Goal: Information Seeking & Learning: Learn about a topic

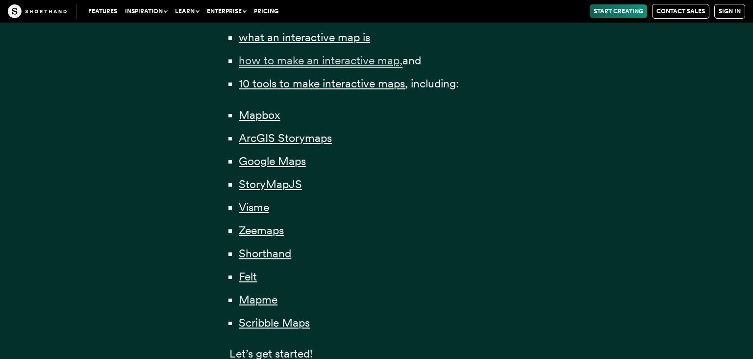
scroll to position [732, 0]
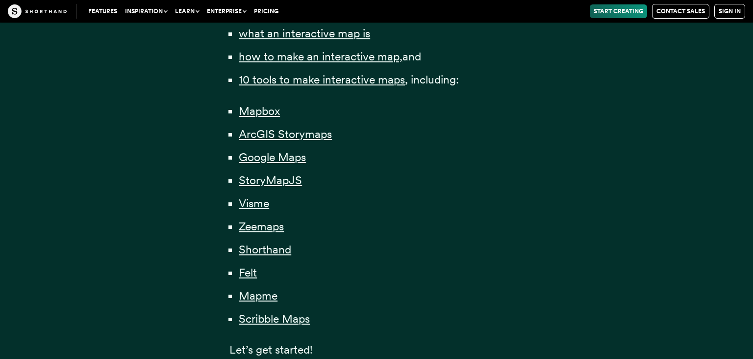
click at [434, 274] on li "Felt" at bounding box center [381, 272] width 285 height 19
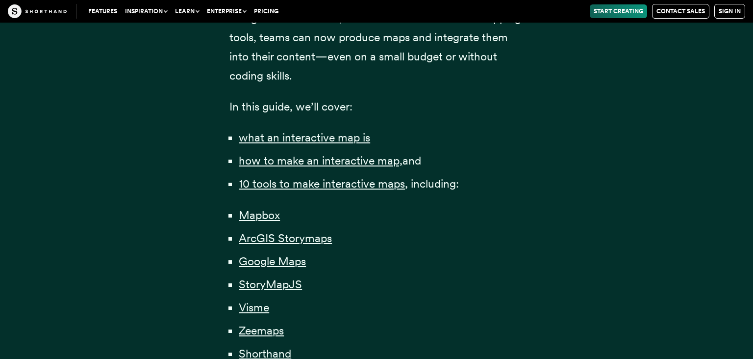
scroll to position [628, 0]
click at [268, 216] on span "Mapbox" at bounding box center [259, 215] width 41 height 14
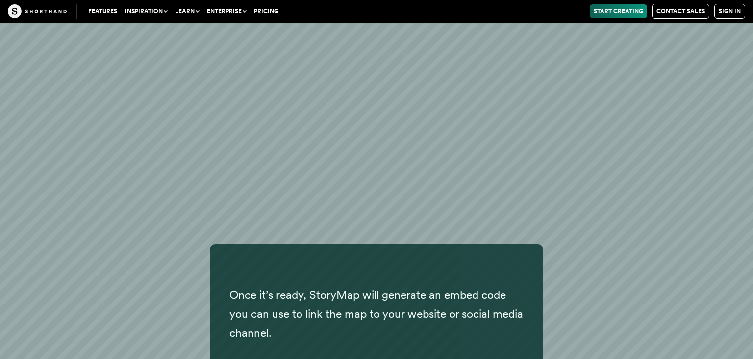
scroll to position [12006, 0]
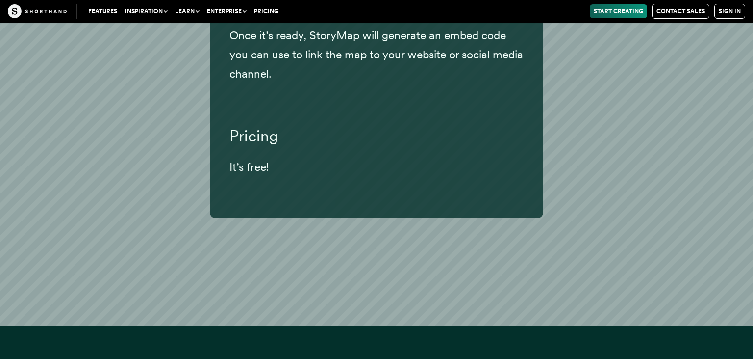
click at [122, 252] on div "Once it’s ready, StoryMap will generate an embed code you can use to link the m…" at bounding box center [376, 66] width 753 height 520
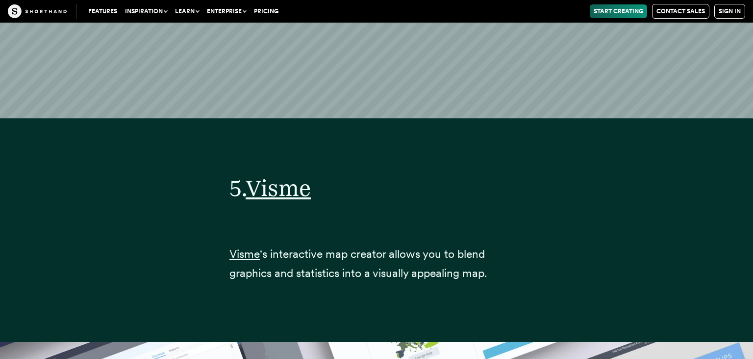
scroll to position [11902, 0]
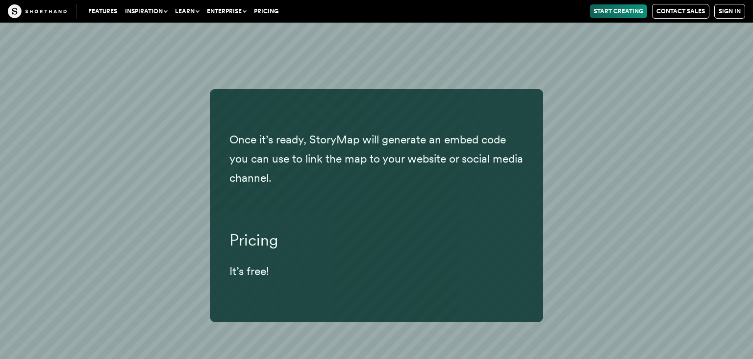
click at [102, 186] on div "Once it’s ready, StoryMap will generate an embed code you can use to link the m…" at bounding box center [376, 205] width 667 height 233
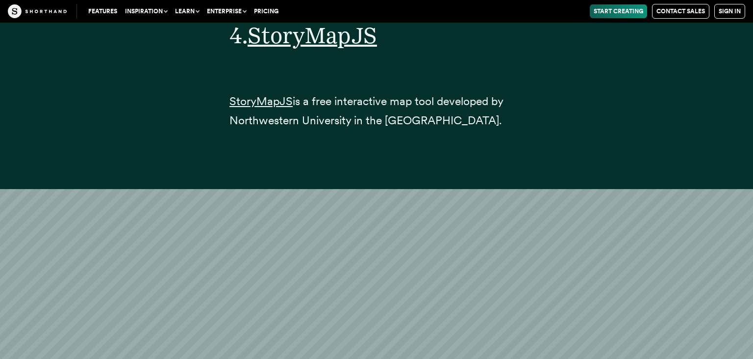
scroll to position [10141, 0]
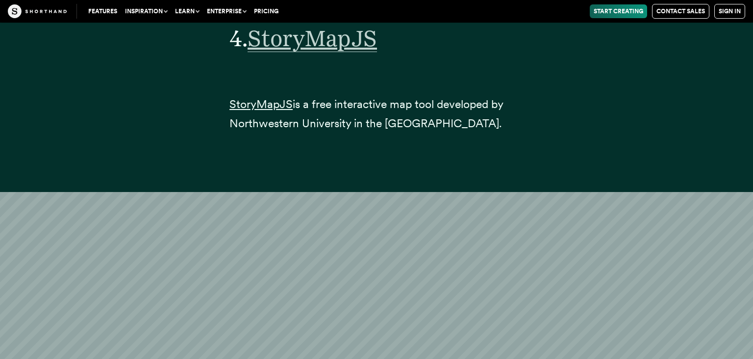
click at [310, 52] on span "StoryMapJS" at bounding box center [312, 38] width 129 height 27
click at [262, 111] on span "StoryMapJS" at bounding box center [261, 104] width 63 height 14
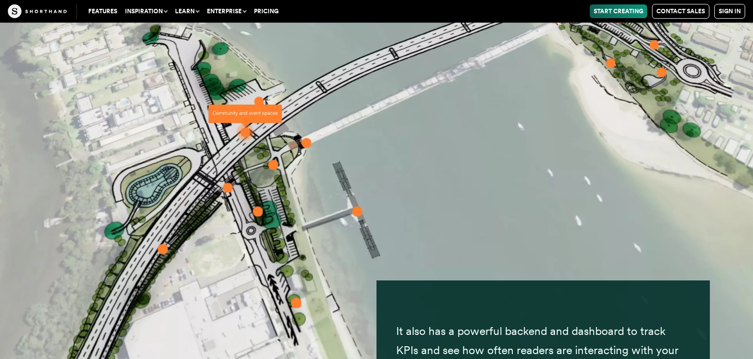
scroll to position [21174, 0]
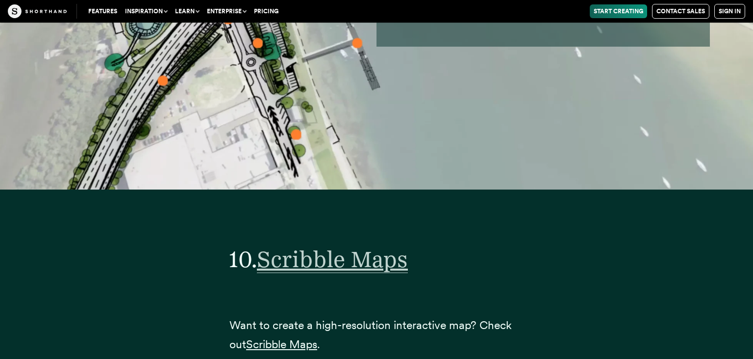
click at [374, 266] on span "Scribble Maps" at bounding box center [332, 258] width 151 height 27
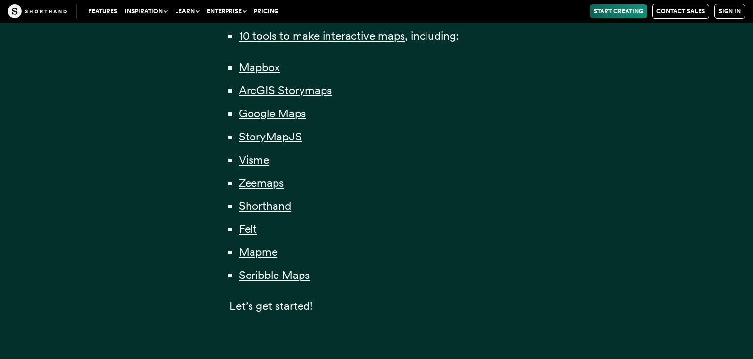
scroll to position [628, 0]
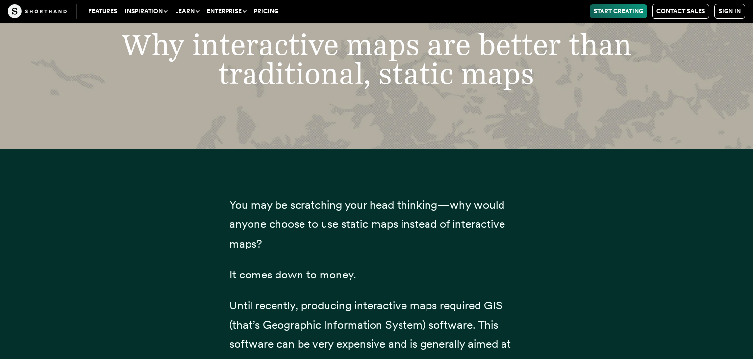
scroll to position [2212, 0]
